Goal: Transaction & Acquisition: Subscribe to service/newsletter

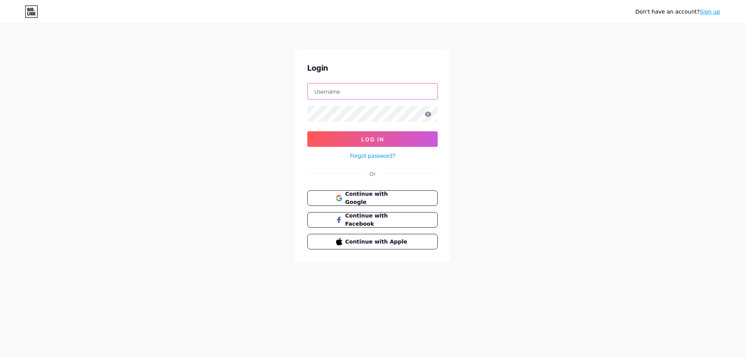
drag, startPoint x: 0, startPoint y: 0, endPoint x: 325, endPoint y: 94, distance: 338.1
click at [325, 94] on input "text" at bounding box center [373, 91] width 130 height 16
type input "[EMAIL_ADDRESS][DOMAIN_NAME]"
click at [430, 115] on icon at bounding box center [428, 113] width 7 height 5
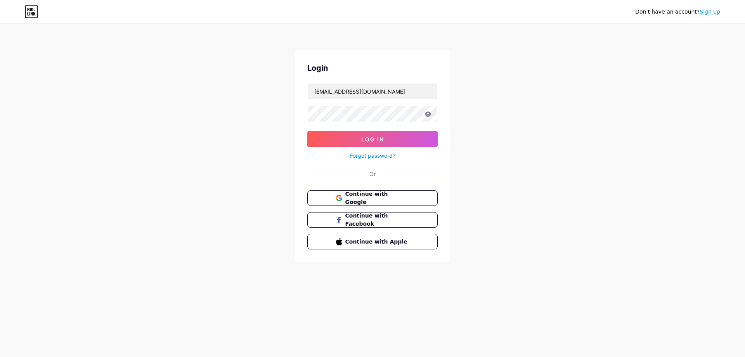
click at [429, 115] on icon at bounding box center [428, 113] width 7 height 5
click at [362, 139] on span "Log In" at bounding box center [372, 139] width 23 height 7
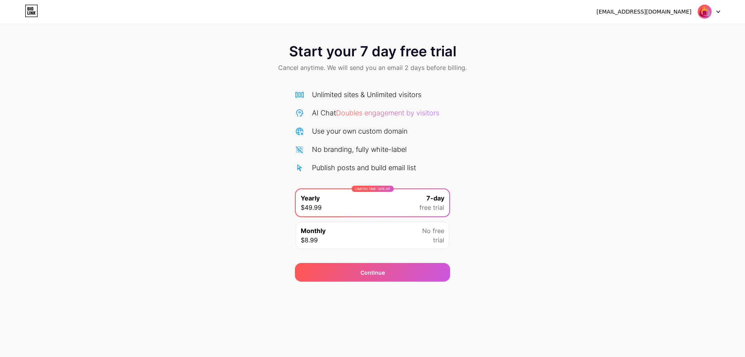
click at [433, 200] on span "7-day" at bounding box center [436, 197] width 18 height 9
click at [376, 270] on div "Continue" at bounding box center [373, 272] width 24 height 8
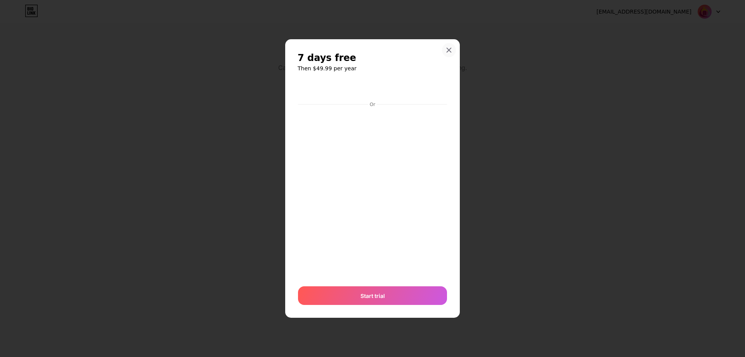
click at [448, 48] on icon at bounding box center [449, 50] width 6 height 6
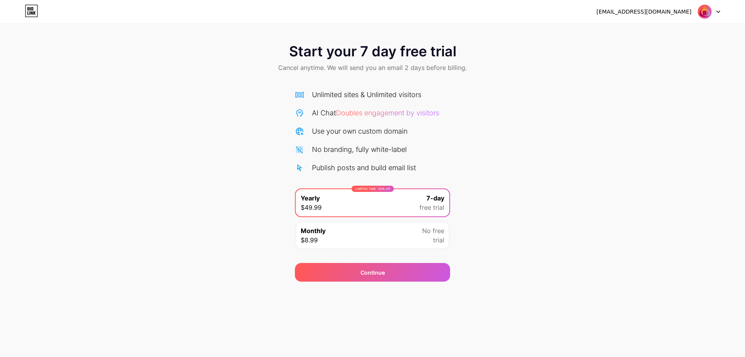
click at [36, 11] on icon at bounding box center [31, 11] width 13 height 12
click at [710, 12] on img at bounding box center [705, 11] width 15 height 15
click at [661, 33] on li "Logout" at bounding box center [672, 31] width 96 height 21
